Goal: Information Seeking & Learning: Learn about a topic

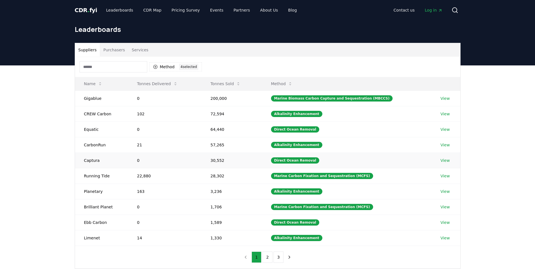
scroll to position [28, 0]
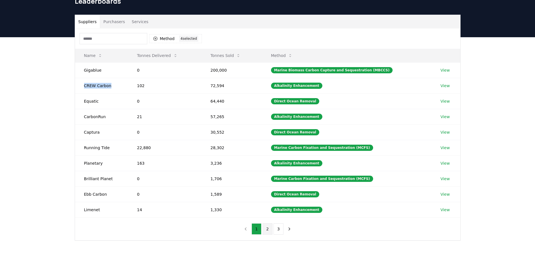
click at [267, 231] on button "2" at bounding box center [267, 228] width 10 height 11
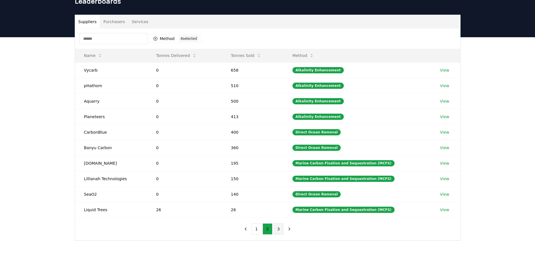
click at [276, 228] on button "3" at bounding box center [278, 228] width 10 height 11
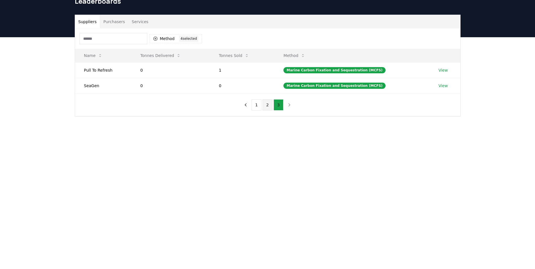
click at [268, 108] on button "2" at bounding box center [267, 104] width 10 height 11
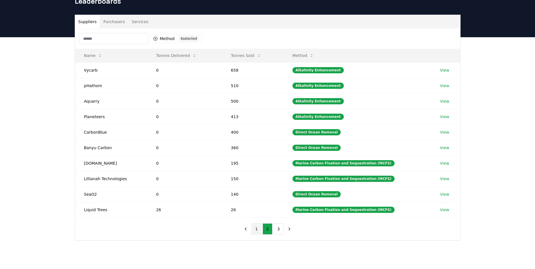
click at [259, 228] on button "1" at bounding box center [256, 228] width 10 height 11
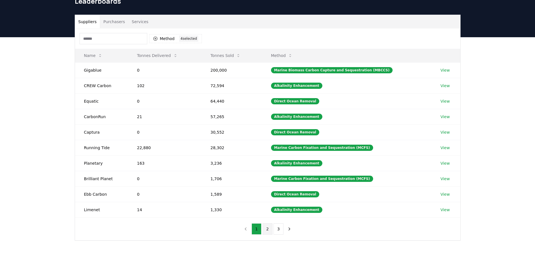
click at [267, 230] on button "2" at bounding box center [267, 228] width 10 height 11
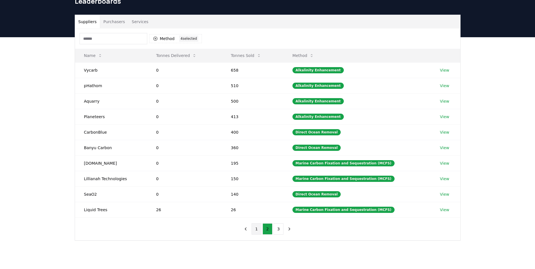
click at [259, 230] on button "1" at bounding box center [256, 228] width 10 height 11
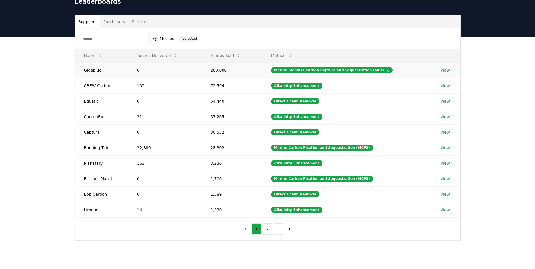
click at [440, 69] on link "View" at bounding box center [444, 70] width 9 height 6
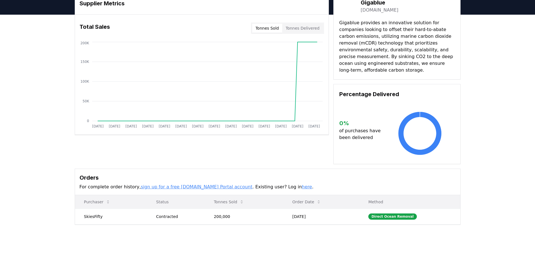
scroll to position [56, 0]
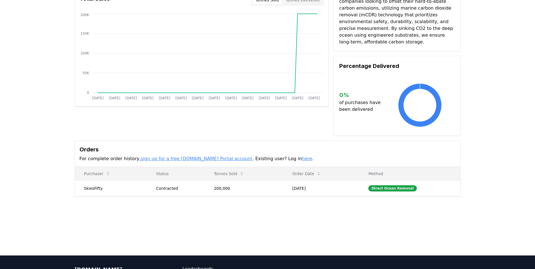
click at [302, 160] on link "here" at bounding box center [307, 158] width 10 height 5
